Goal: Task Accomplishment & Management: Manage account settings

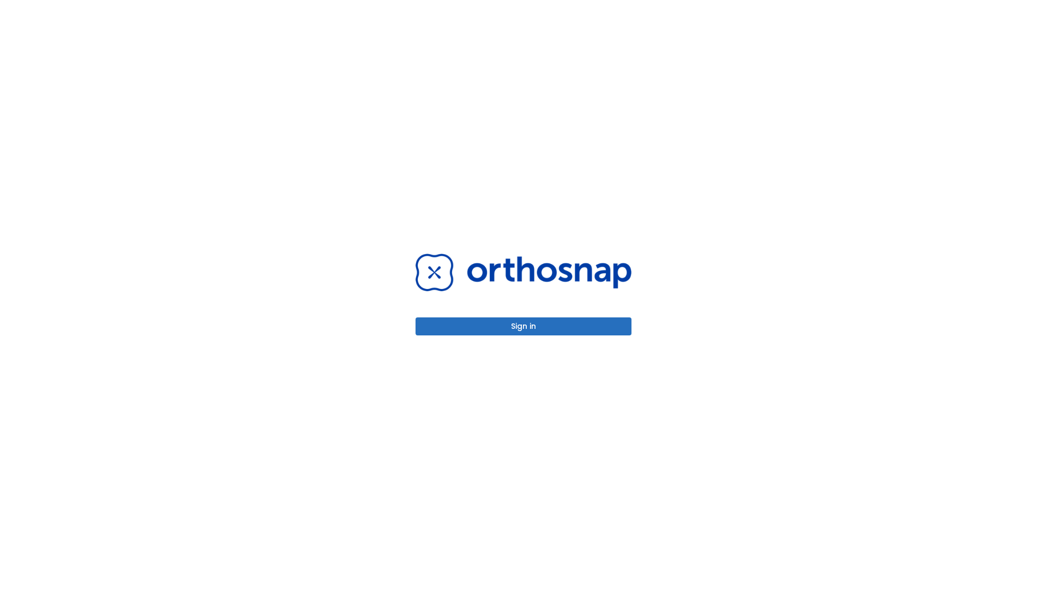
click at [524, 326] on button "Sign in" at bounding box center [524, 326] width 216 height 18
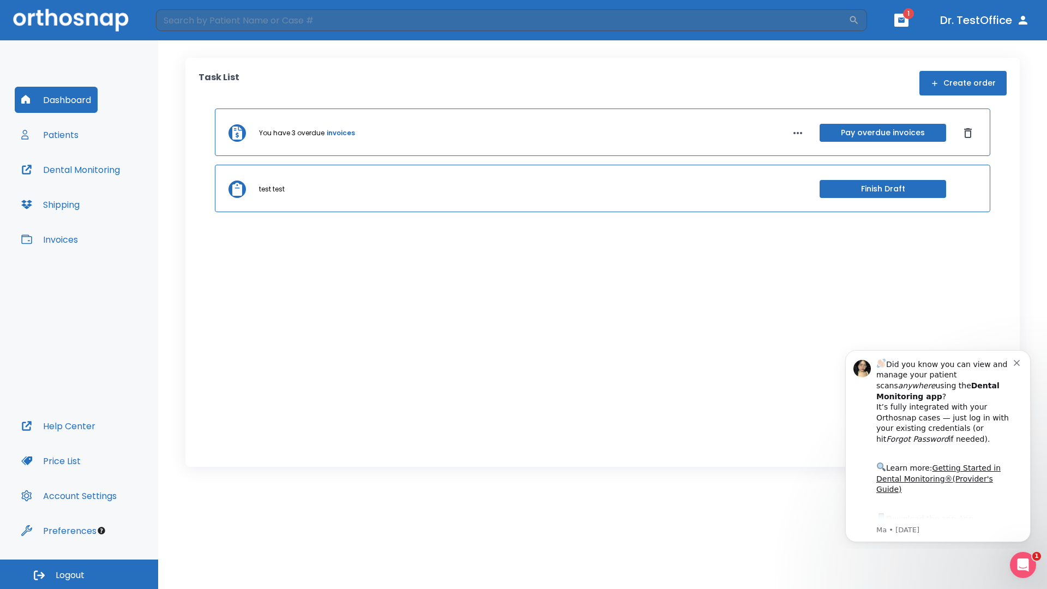
click at [79, 574] on span "Logout" at bounding box center [70, 575] width 29 height 12
